Goal: Task Accomplishment & Management: Manage account settings

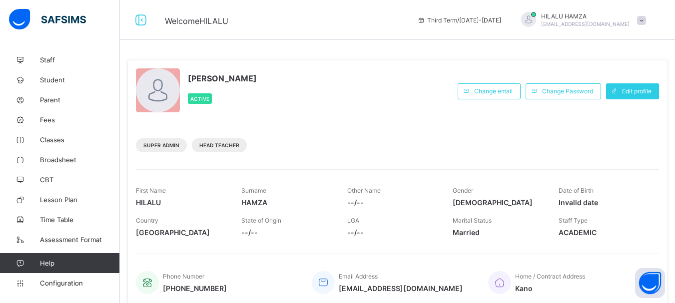
scroll to position [35, 0]
click at [54, 156] on span "Broadsheet" at bounding box center [80, 160] width 80 height 8
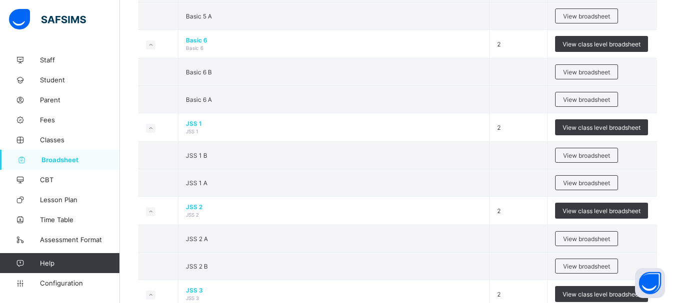
scroll to position [771, 0]
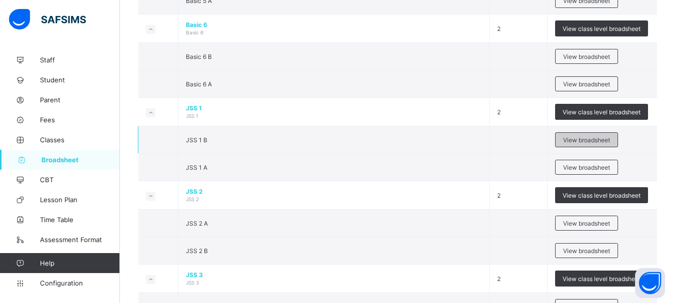
click at [592, 147] on div "View broadsheet" at bounding box center [586, 139] width 63 height 15
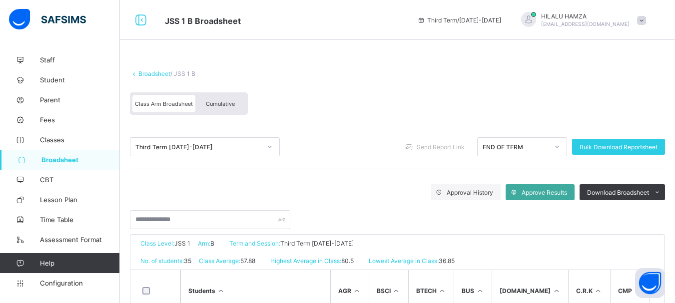
click at [217, 104] on span "Cumulative" at bounding box center [220, 103] width 29 height 7
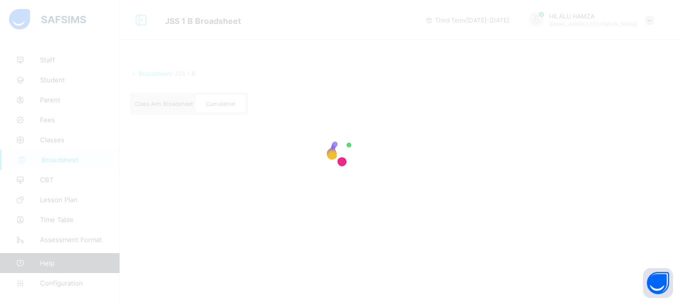
click at [675, 69] on div at bounding box center [341, 151] width 683 height 303
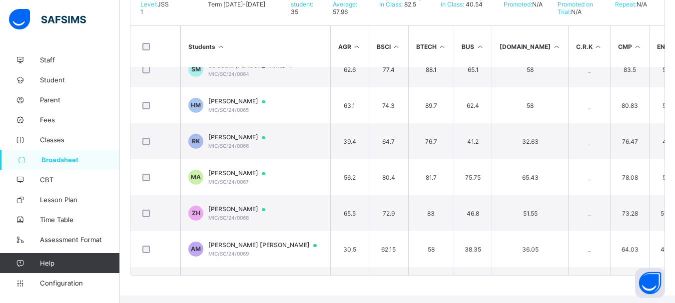
scroll to position [1055, 0]
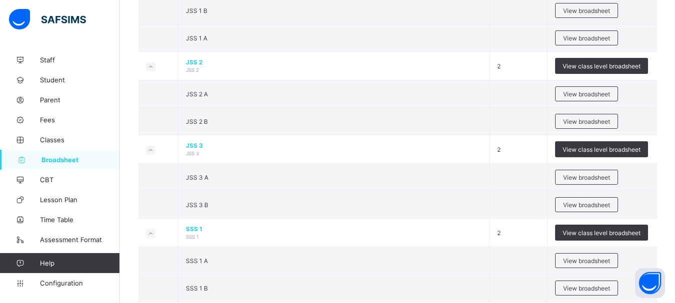
scroll to position [897, 0]
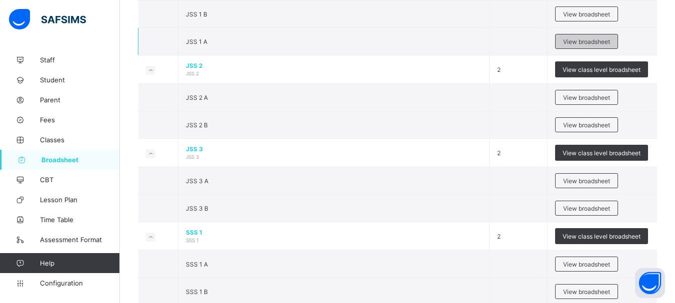
click at [605, 45] on span "View broadsheet" at bounding box center [586, 41] width 47 height 7
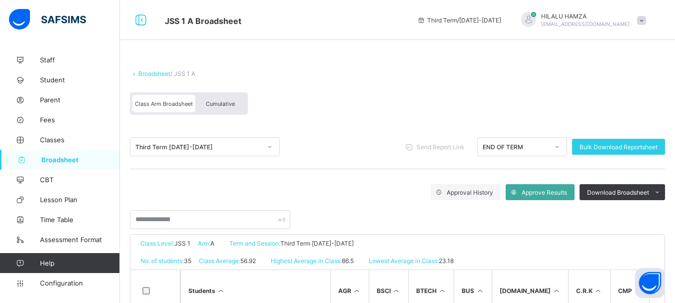
click at [237, 108] on div "Cumulative" at bounding box center [220, 103] width 50 height 17
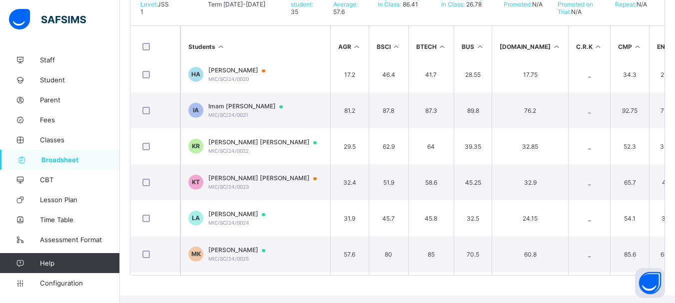
scroll to position [336, 0]
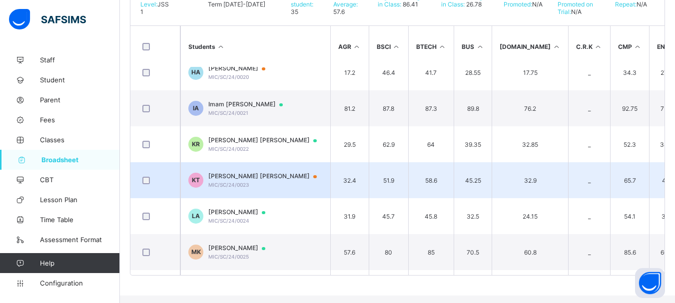
click at [244, 180] on span "Khalil Habib Tanko" at bounding box center [267, 176] width 118 height 8
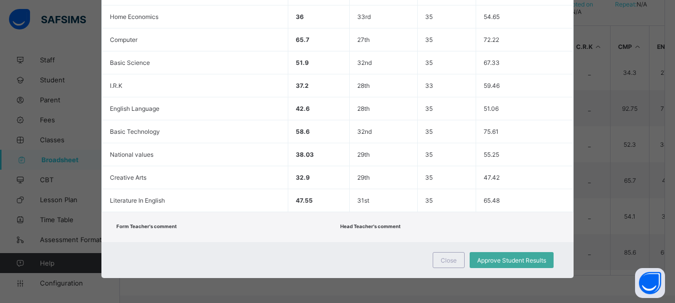
scroll to position [439, 0]
click at [508, 263] on span "Approve Student Results" at bounding box center [511, 260] width 69 height 7
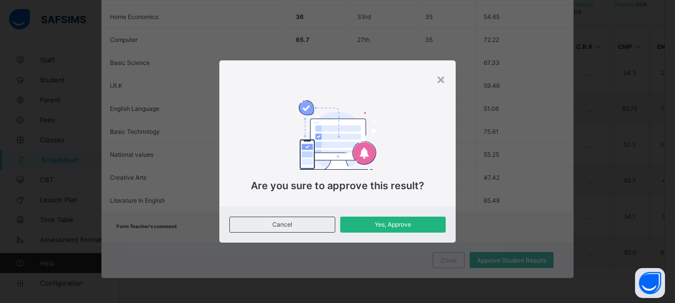
click at [400, 226] on span "Yes, Approve" at bounding box center [393, 224] width 90 height 7
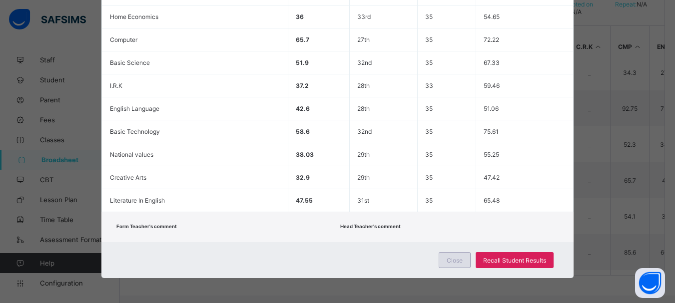
click at [455, 257] on span "Close" at bounding box center [455, 260] width 16 height 7
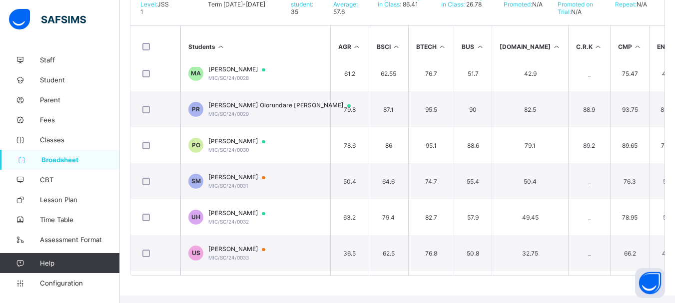
scroll to position [620, 0]
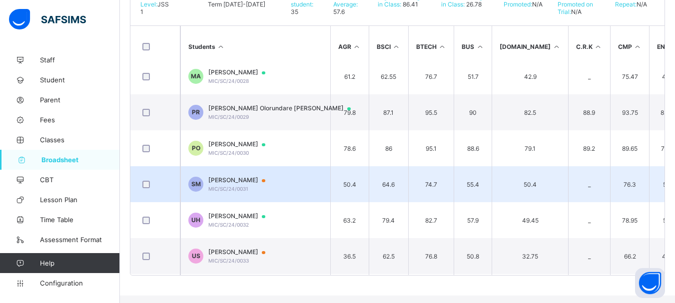
click at [241, 184] on span "Shahida Zago Muhammad" at bounding box center [241, 180] width 66 height 8
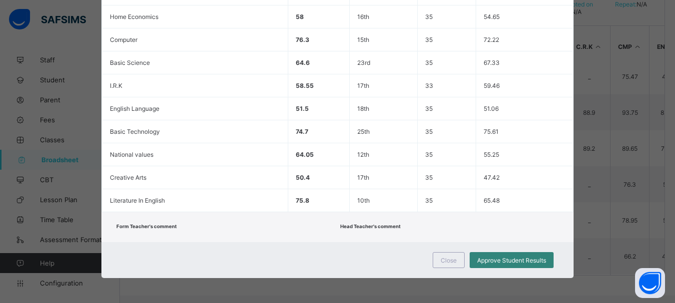
click at [501, 260] on span "Approve Student Results" at bounding box center [511, 260] width 69 height 7
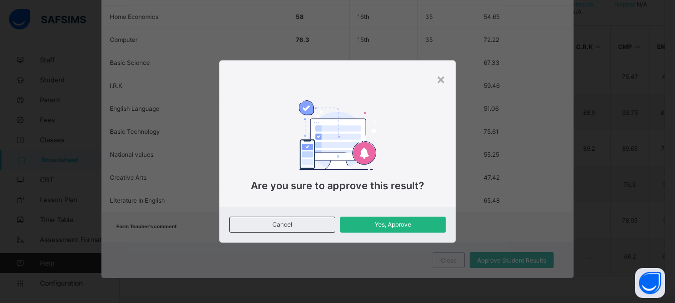
click at [373, 224] on span "Yes, Approve" at bounding box center [393, 224] width 90 height 7
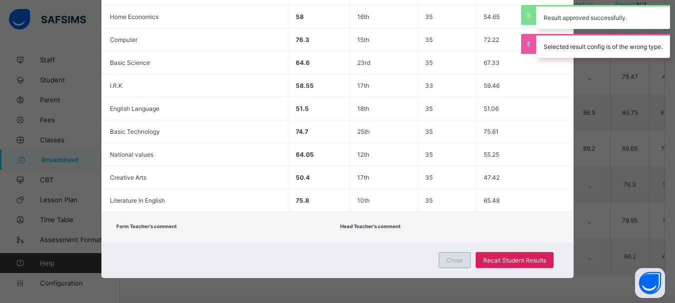
click at [448, 260] on span "Close" at bounding box center [455, 260] width 16 height 7
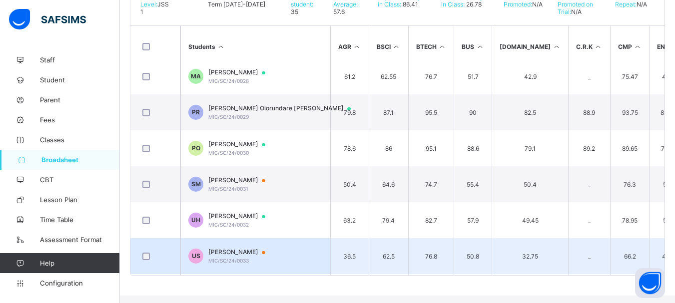
click at [245, 256] on span "Usman Jibrin Sani" at bounding box center [241, 252] width 66 height 8
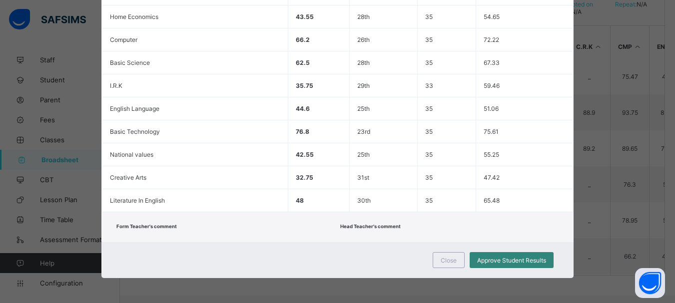
click at [516, 262] on span "Approve Student Results" at bounding box center [511, 260] width 69 height 7
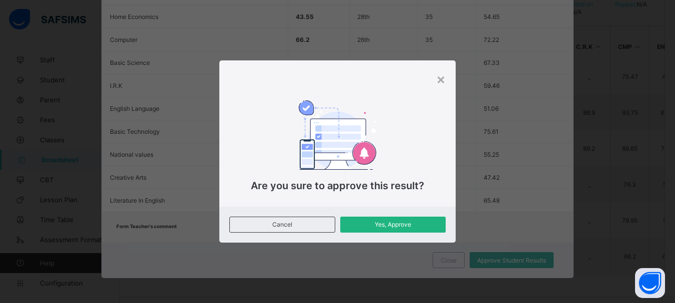
click at [386, 224] on span "Yes, Approve" at bounding box center [393, 224] width 90 height 7
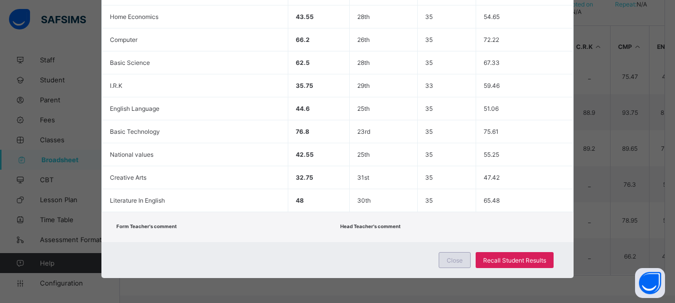
click at [451, 258] on span "Close" at bounding box center [455, 260] width 16 height 7
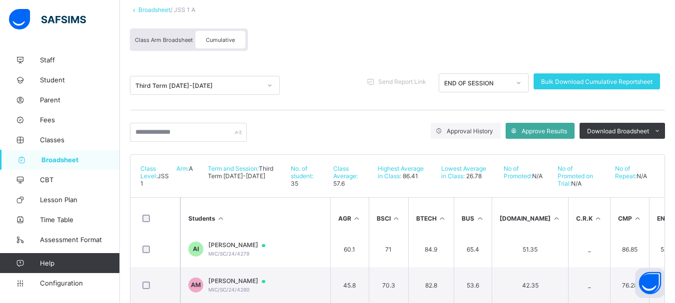
scroll to position [29, 0]
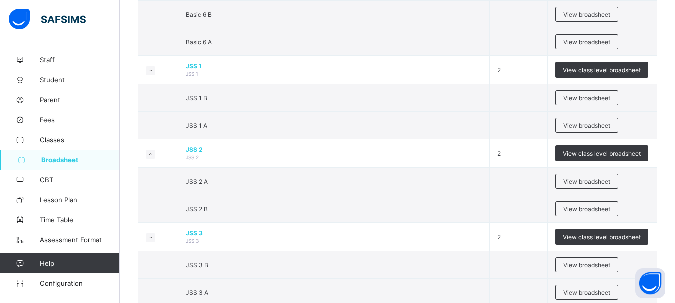
scroll to position [820, 0]
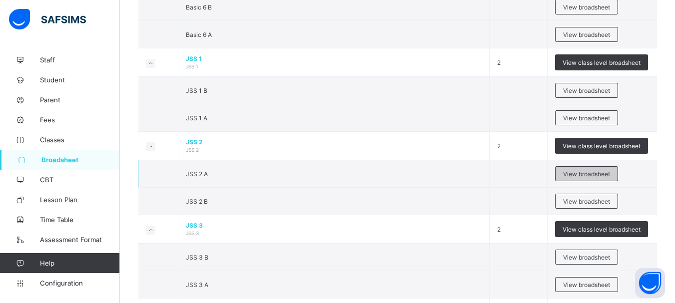
click at [591, 178] on span "View broadsheet" at bounding box center [586, 173] width 47 height 7
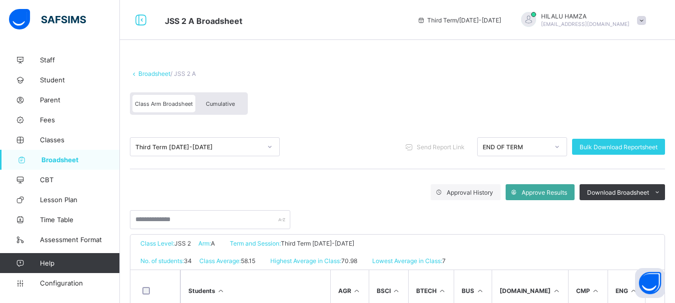
click at [223, 106] on span "Cumulative" at bounding box center [220, 103] width 29 height 7
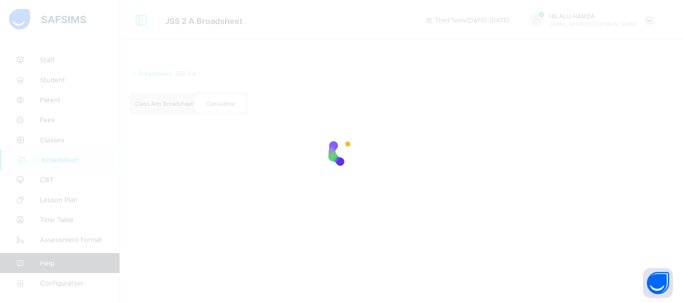
click at [408, 77] on div "Broadsheet / JSS 2 A" at bounding box center [401, 73] width 543 height 7
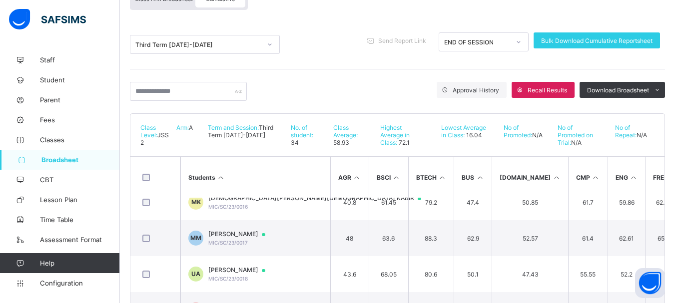
scroll to position [236, 0]
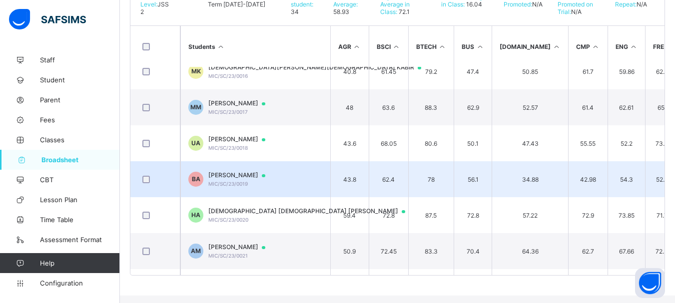
click at [275, 179] on span "BALARABE ABDULLAHI ABDULLAHI" at bounding box center [241, 175] width 66 height 8
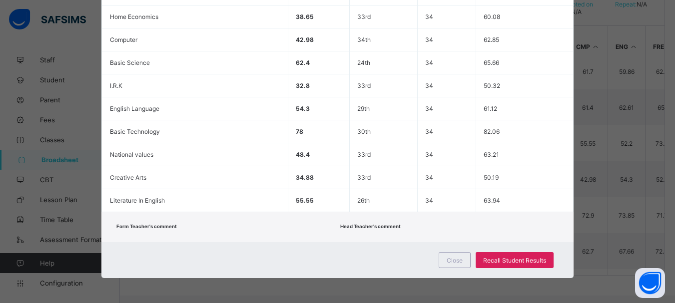
scroll to position [439, 0]
click at [507, 260] on span "Recall Student Results" at bounding box center [514, 260] width 63 height 7
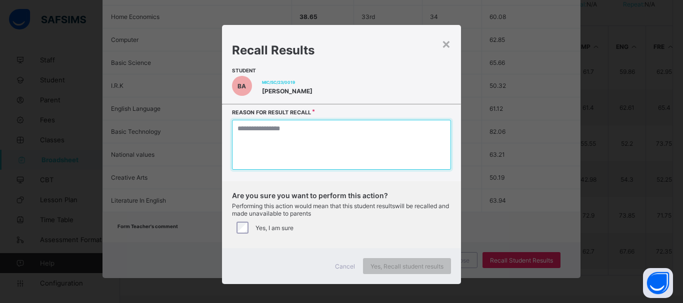
click at [358, 157] on textarea at bounding box center [341, 145] width 219 height 50
type textarea "*"
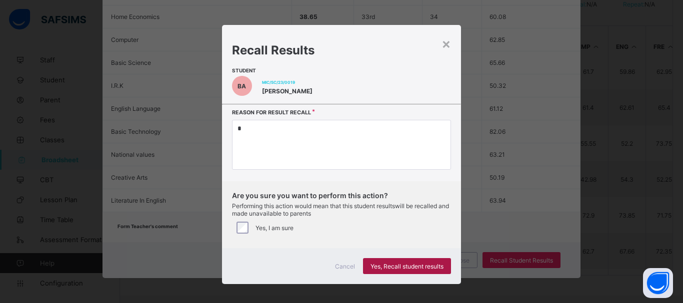
click at [410, 270] on span "Yes, Recall student results" at bounding box center [406, 266] width 73 height 7
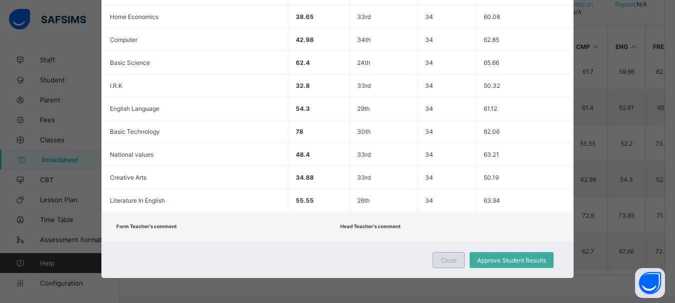
click at [447, 257] on span "Close" at bounding box center [449, 260] width 16 height 7
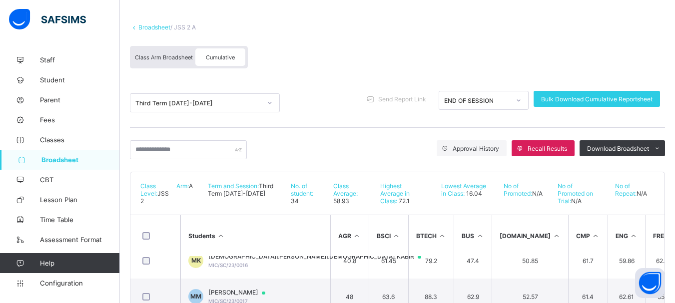
scroll to position [2, 0]
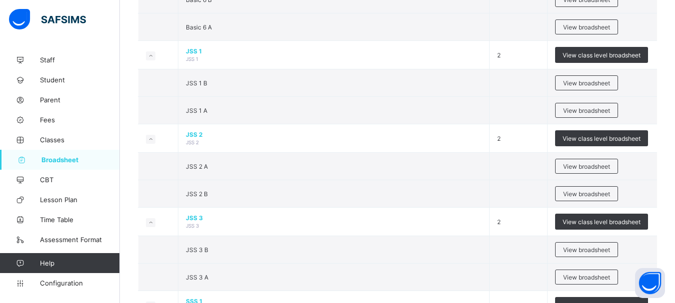
scroll to position [851, 0]
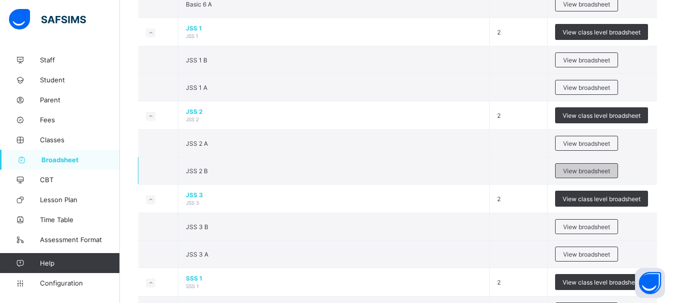
click at [581, 175] on span "View broadsheet" at bounding box center [586, 170] width 47 height 7
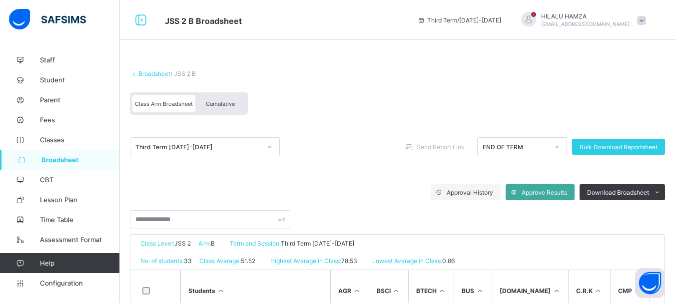
click at [219, 104] on span "Cumulative" at bounding box center [220, 103] width 29 height 7
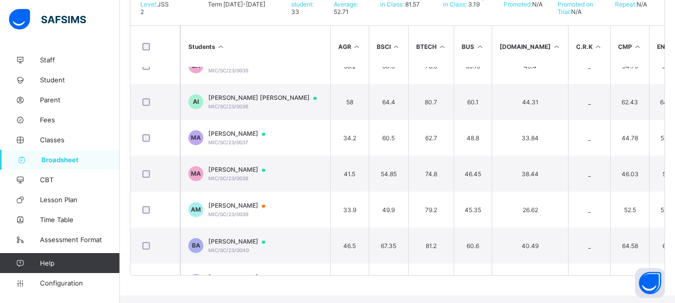
scroll to position [57, 0]
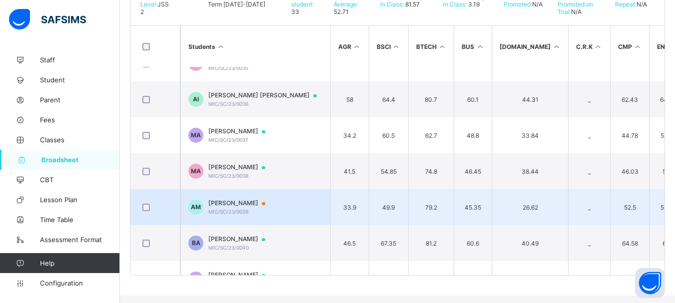
click at [266, 207] on span "ASIM MUHAMMAD MUSA" at bounding box center [241, 203] width 66 height 8
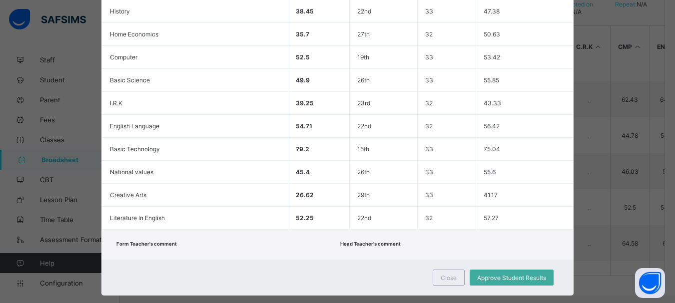
scroll to position [428, 0]
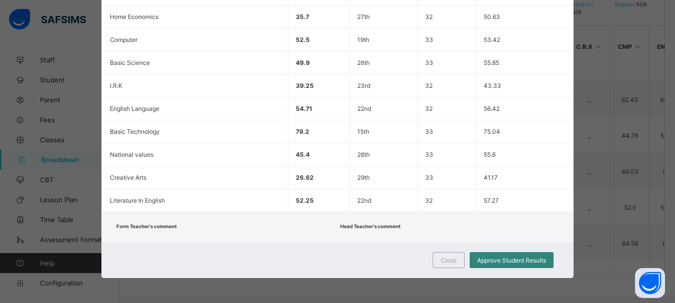
click at [504, 264] on span "Approve Student Results" at bounding box center [511, 260] width 69 height 7
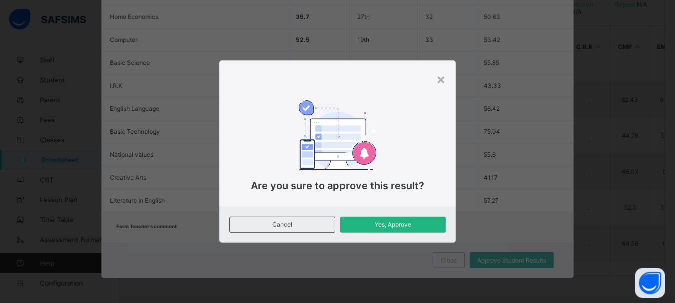
click at [405, 225] on span "Yes, Approve" at bounding box center [393, 224] width 90 height 7
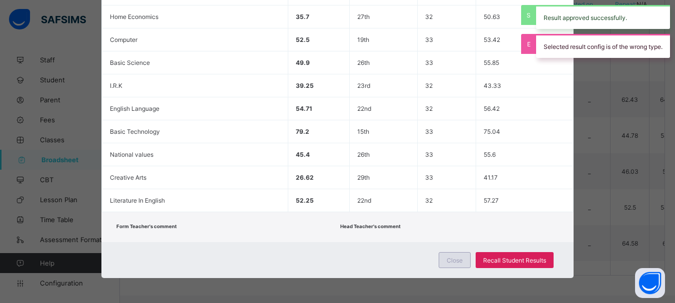
click at [461, 264] on span "Close" at bounding box center [455, 260] width 16 height 7
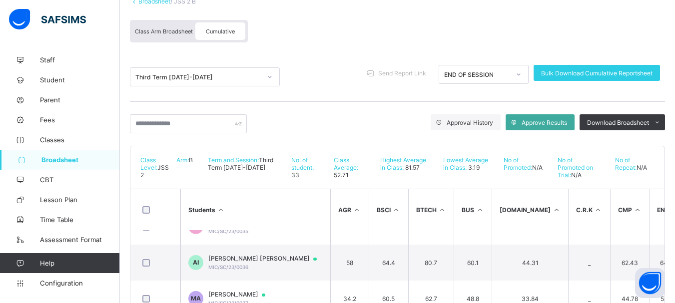
scroll to position [21, 0]
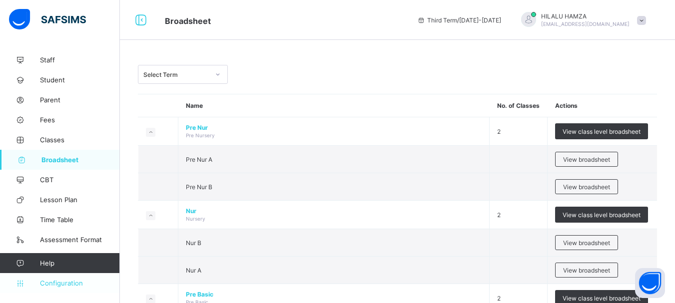
click at [61, 282] on span "Configuration" at bounding box center [79, 283] width 79 height 8
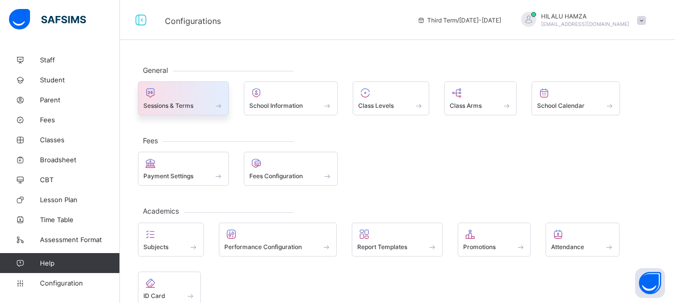
click at [182, 104] on div "Sessions & Terms" at bounding box center [183, 105] width 80 height 8
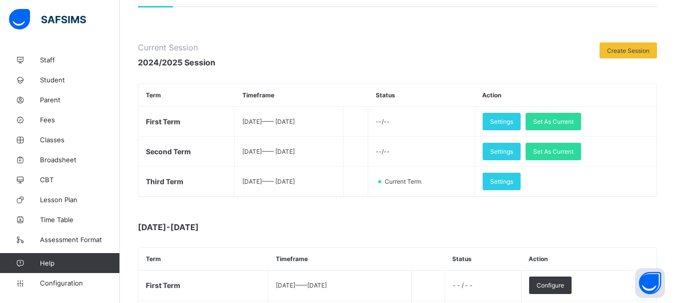
scroll to position [97, 0]
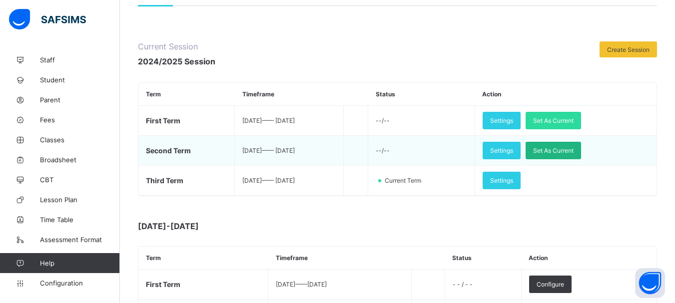
click at [574, 154] on span "Set As Current" at bounding box center [553, 150] width 40 height 7
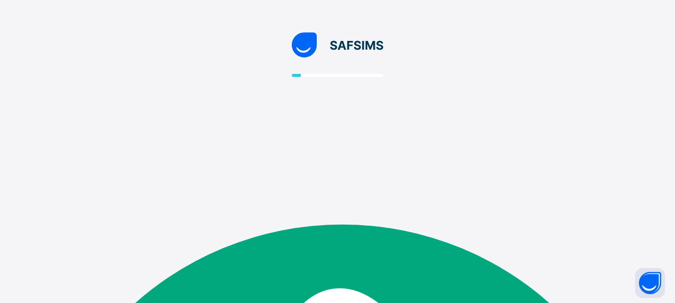
scroll to position [0, 0]
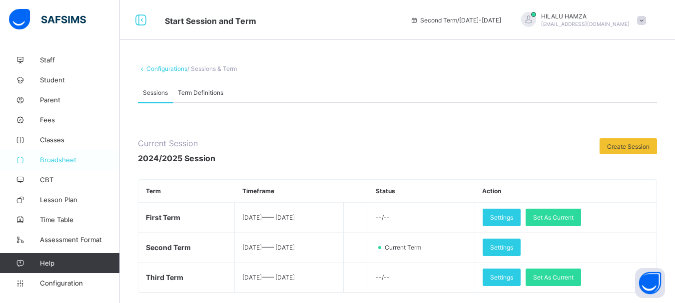
click at [53, 160] on span "Broadsheet" at bounding box center [80, 160] width 80 height 8
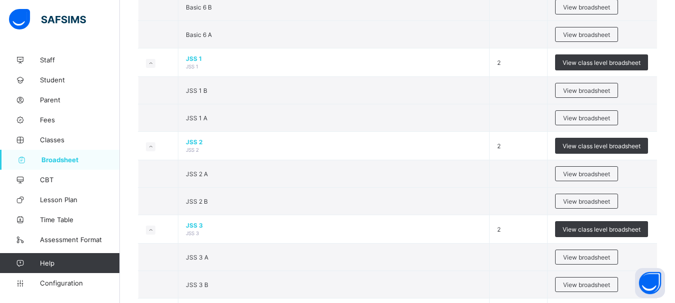
scroll to position [851, 0]
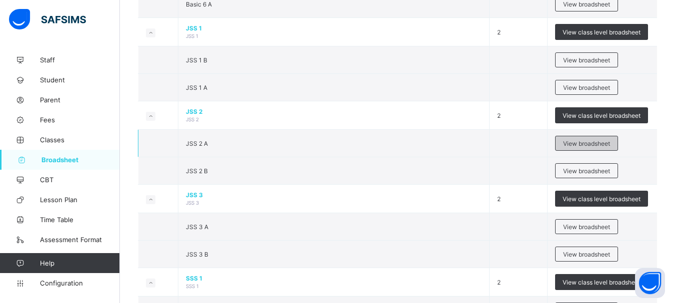
click at [588, 147] on span "View broadsheet" at bounding box center [586, 143] width 47 height 7
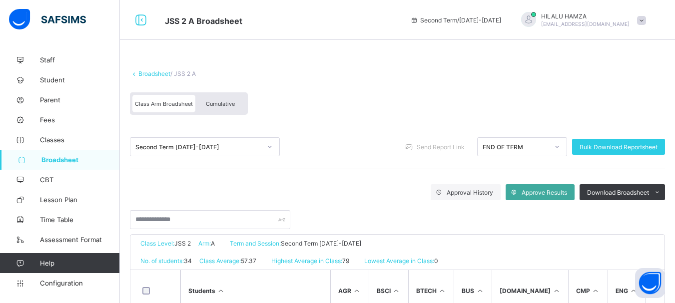
click at [217, 106] on span "Cumulative" at bounding box center [220, 103] width 29 height 7
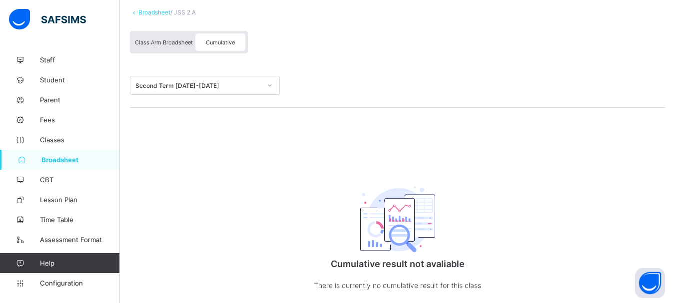
scroll to position [97, 0]
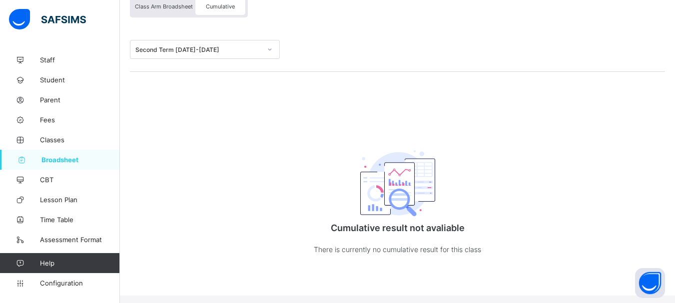
click at [215, 7] on span "Cumulative" at bounding box center [220, 6] width 29 height 7
click at [223, 6] on span "Cumulative" at bounding box center [220, 6] width 29 height 7
click at [222, 8] on span "Cumulative" at bounding box center [220, 6] width 29 height 7
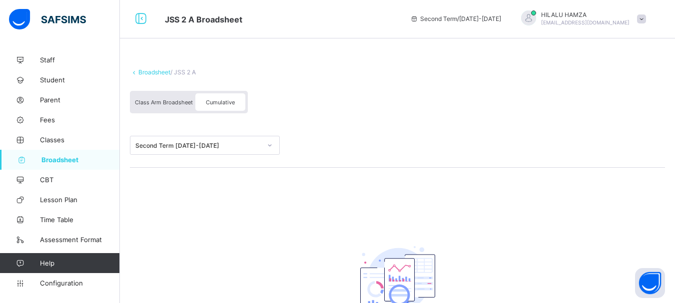
scroll to position [0, 0]
click at [215, 106] on span "Cumulative" at bounding box center [220, 103] width 29 height 7
click at [176, 106] on span "Class Arm Broadsheet" at bounding box center [164, 103] width 58 height 7
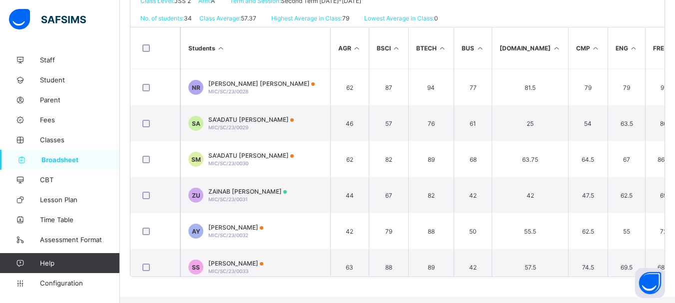
scroll to position [1019, 0]
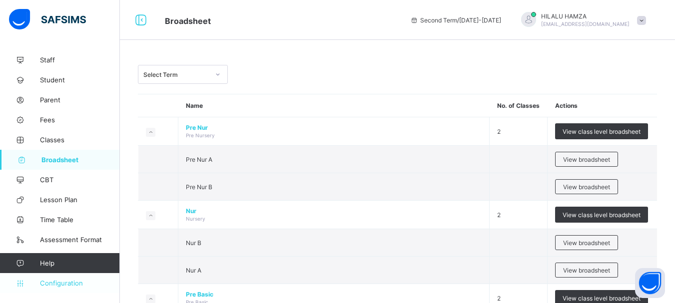
click at [53, 281] on span "Configuration" at bounding box center [79, 283] width 79 height 8
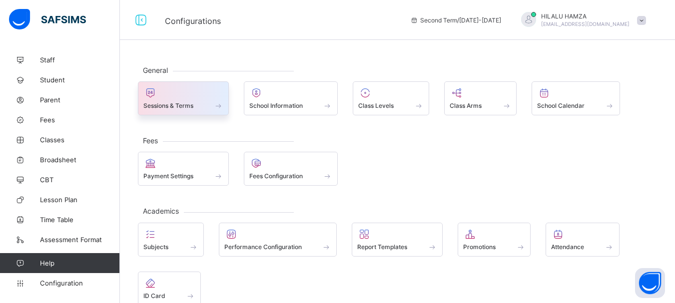
click at [186, 99] on div at bounding box center [183, 93] width 80 height 12
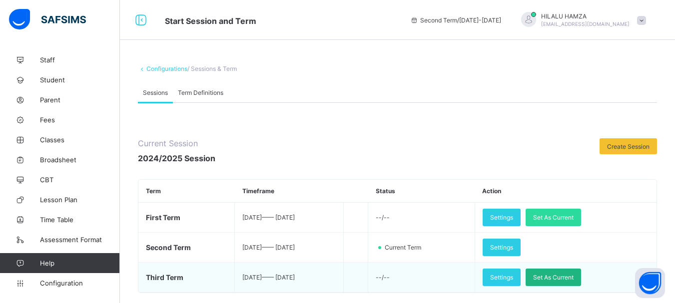
click at [574, 279] on span "Set As Current" at bounding box center [553, 277] width 40 height 7
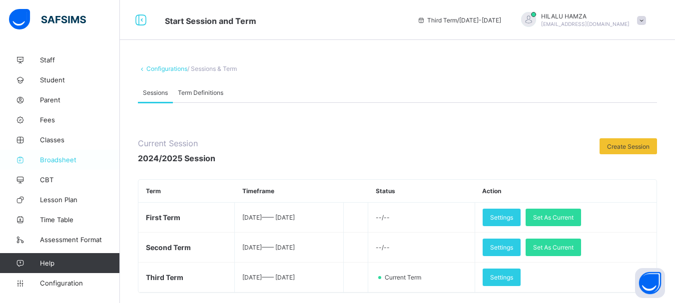
click at [65, 156] on span "Broadsheet" at bounding box center [80, 160] width 80 height 8
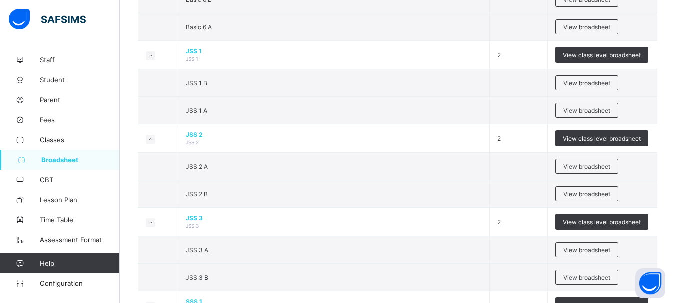
scroll to position [832, 0]
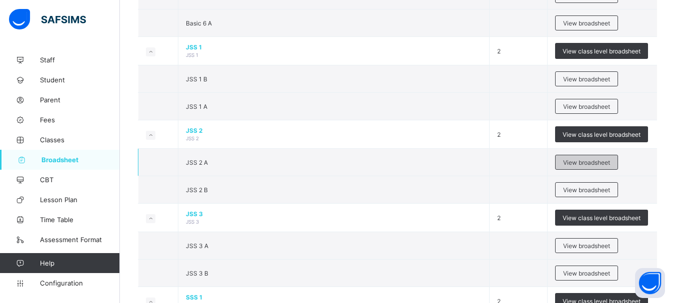
click at [585, 170] on div "View broadsheet" at bounding box center [586, 162] width 63 height 15
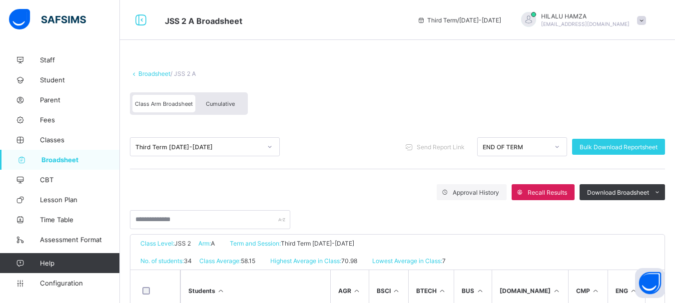
click at [223, 105] on span "Cumulative" at bounding box center [220, 103] width 29 height 7
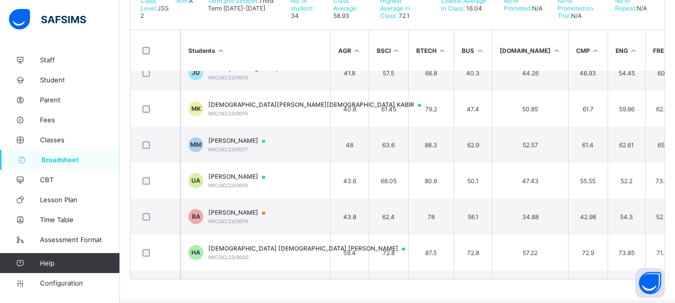
scroll to position [530, 0]
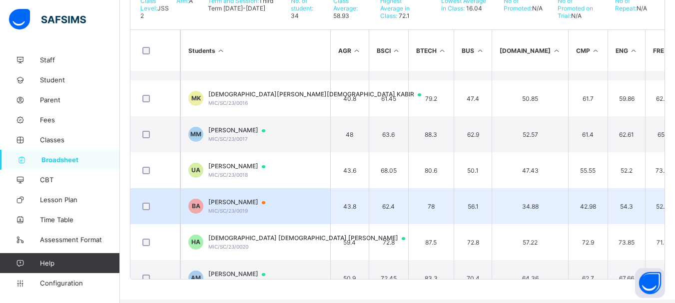
click at [275, 214] on div "BALARABE ABDULLAHI ABDULLAHI MIC/SC/23/0019" at bounding box center [241, 205] width 66 height 15
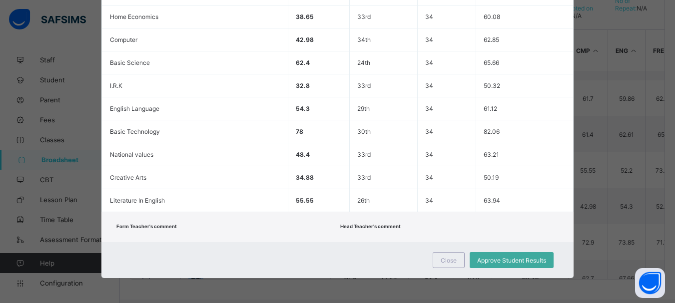
scroll to position [409, 0]
click at [518, 264] on span "Approve Student Results" at bounding box center [511, 260] width 69 height 7
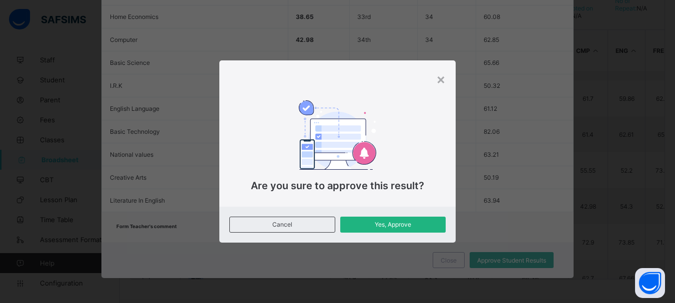
click at [395, 223] on span "Yes, Approve" at bounding box center [393, 224] width 90 height 7
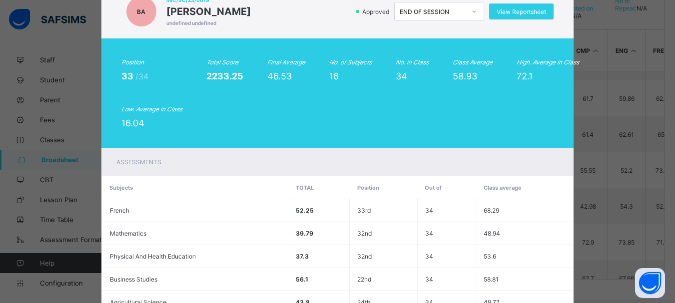
scroll to position [38, 0]
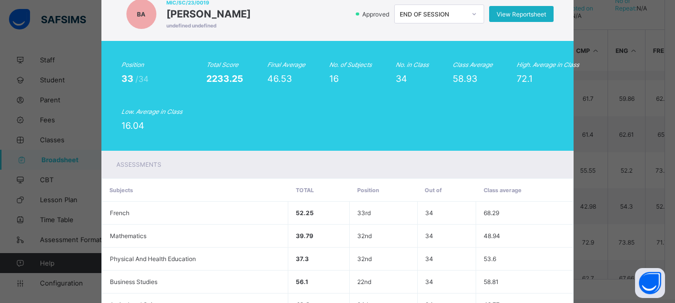
click at [522, 18] on span "View Reportsheet" at bounding box center [521, 13] width 49 height 7
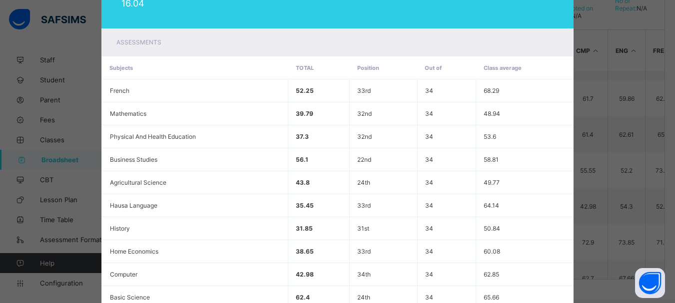
scroll to position [44, 0]
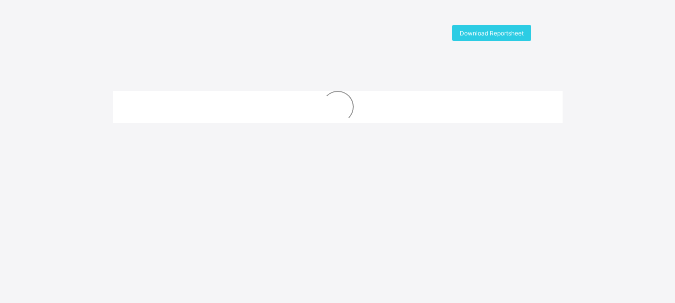
scroll to position [35, 0]
